Goal: Task Accomplishment & Management: Complete application form

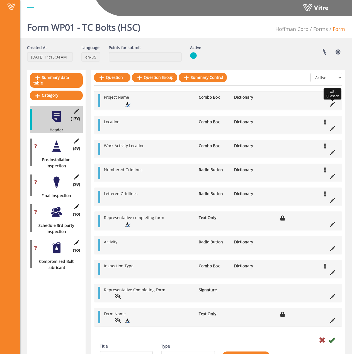
click at [333, 104] on icon at bounding box center [332, 104] width 5 height 5
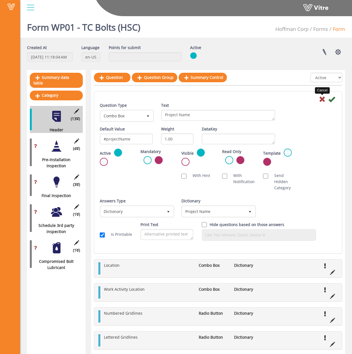
click at [320, 101] on icon at bounding box center [322, 99] width 7 height 7
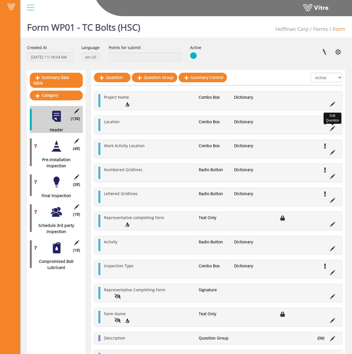
click at [333, 127] on icon at bounding box center [332, 128] width 5 height 5
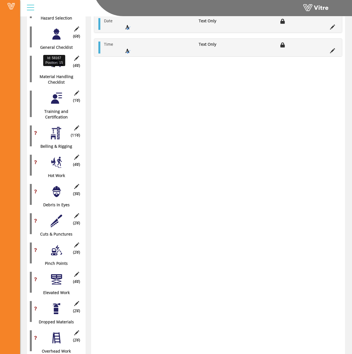
scroll to position [251, 0]
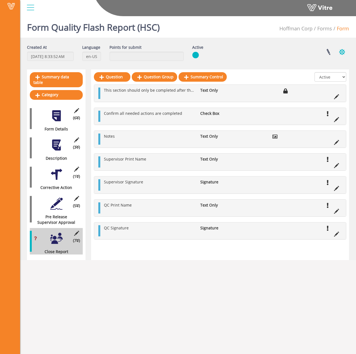
click at [340, 50] on button "button" at bounding box center [342, 52] width 14 height 15
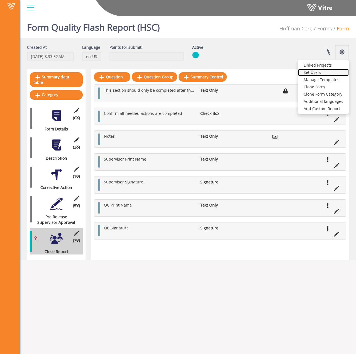
click at [321, 72] on link "Set Users" at bounding box center [323, 72] width 51 height 7
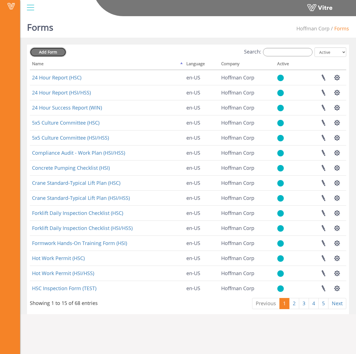
click at [53, 54] on span "Add Form" at bounding box center [48, 51] width 18 height 5
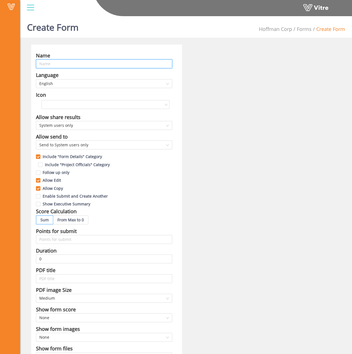
click at [125, 63] on input "text" at bounding box center [104, 63] width 136 height 9
type input "Llano QC Checklist (HSC)"
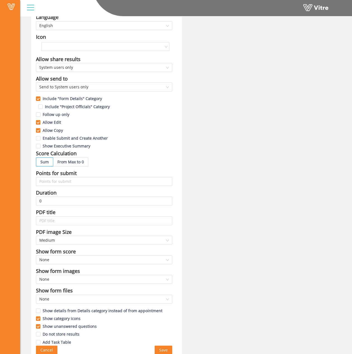
scroll to position [62, 0]
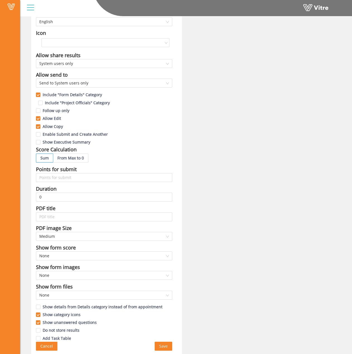
click at [163, 346] on span "Save" at bounding box center [163, 346] width 9 height 6
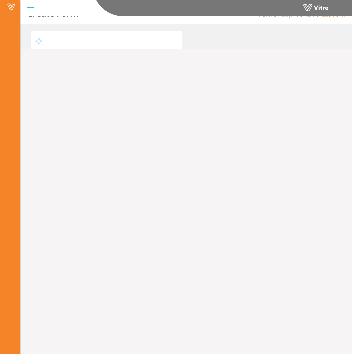
scroll to position [14, 0]
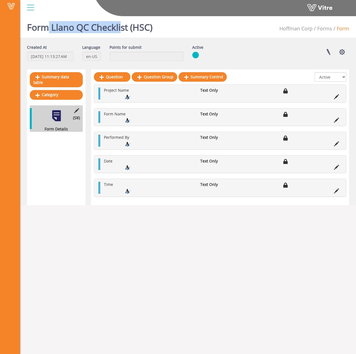
drag, startPoint x: 50, startPoint y: 28, endPoint x: 121, endPoint y: 27, distance: 71.6
click at [121, 27] on h1 "Form Llano QC Checklist (HSC)" at bounding box center [89, 26] width 125 height 24
click at [122, 27] on h1 "Form Llano QC Checklist (HSC)" at bounding box center [89, 26] width 125 height 24
click at [159, 91] on li "Project Name" at bounding box center [149, 90] width 96 height 6
click at [336, 99] on icon at bounding box center [336, 96] width 5 height 5
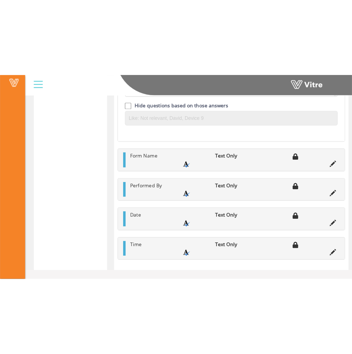
scroll to position [13, 0]
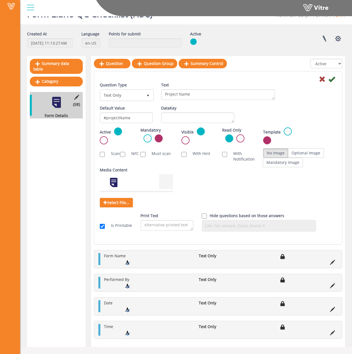
click at [35, 172] on div "Summary data table Category (5 ) Form Details" at bounding box center [56, 201] width 58 height 291
click at [325, 80] on icon at bounding box center [322, 79] width 7 height 7
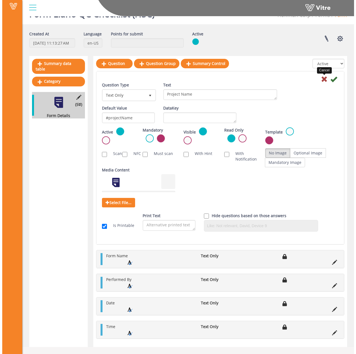
scroll to position [0, 0]
